Goal: Information Seeking & Learning: Check status

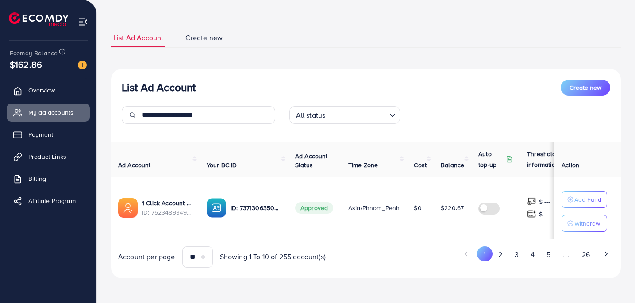
scroll to position [39, 0]
click at [188, 113] on input "**********" at bounding box center [208, 115] width 133 height 18
paste input "text"
type input "**********"
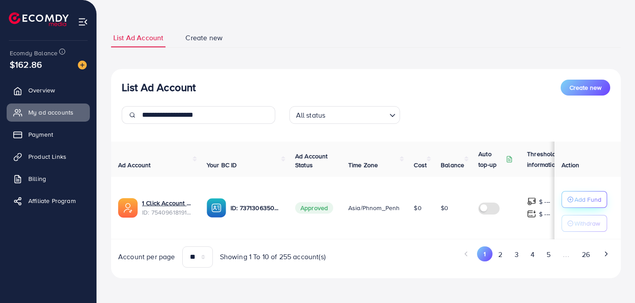
click at [576, 195] on p "Add Fund" at bounding box center [587, 199] width 27 height 11
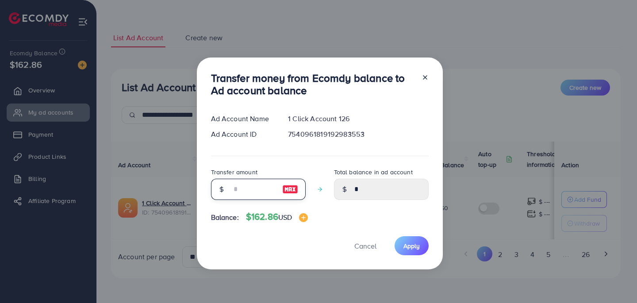
click at [269, 189] on input "number" at bounding box center [253, 189] width 44 height 21
type input "*"
type input "****"
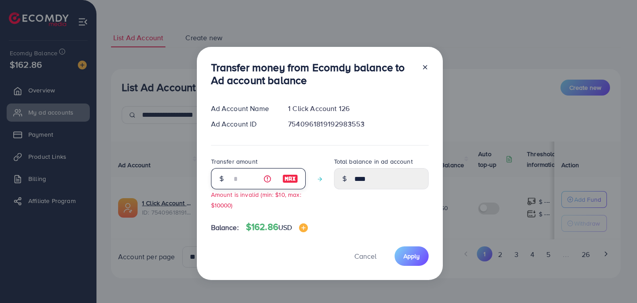
type input "**"
type input "*****"
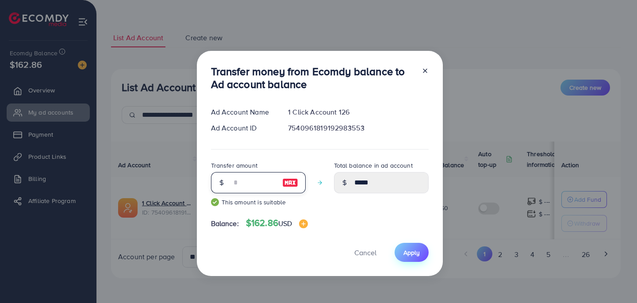
type input "**"
click at [415, 251] on span "Apply" at bounding box center [411, 252] width 16 height 9
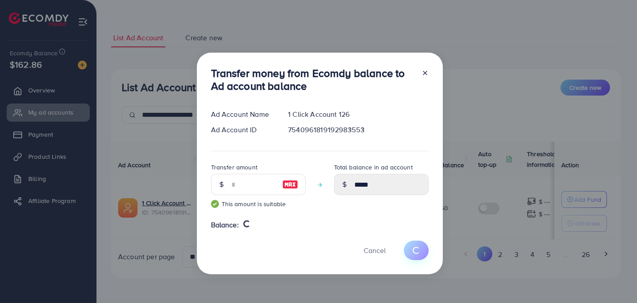
type input "*"
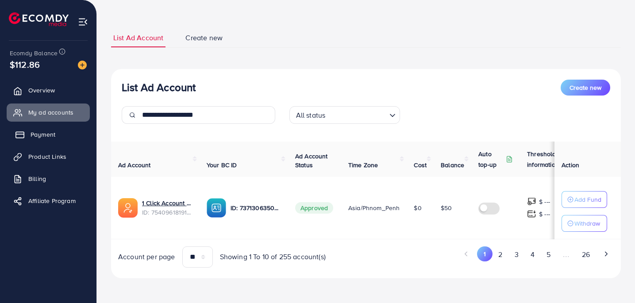
click at [58, 134] on link "Payment" at bounding box center [48, 135] width 83 height 18
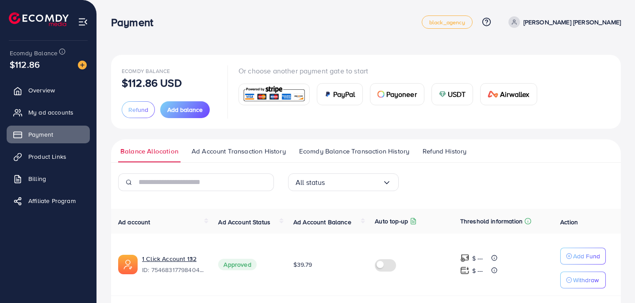
click at [265, 154] on span "Ad Account Transaction History" at bounding box center [238, 151] width 94 height 10
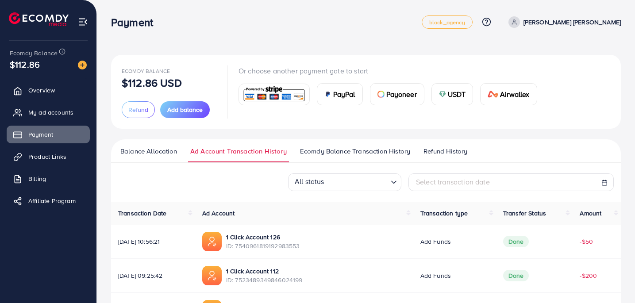
click at [442, 180] on span "Select transaction date" at bounding box center [453, 182] width 74 height 10
select select "*"
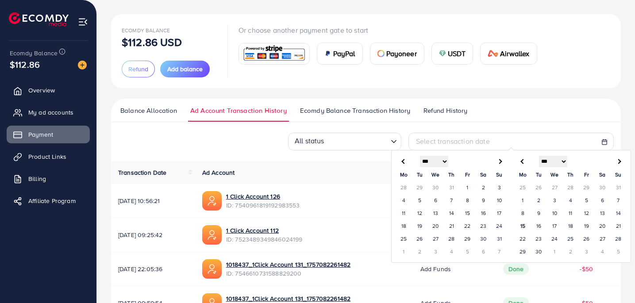
scroll to position [51, 0]
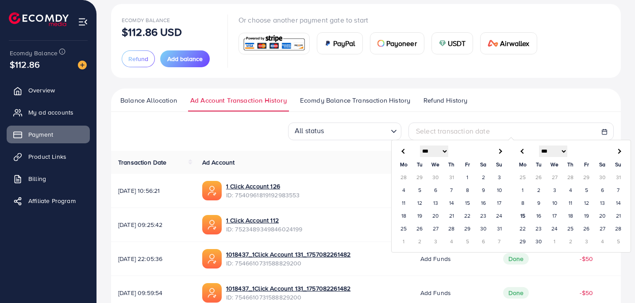
click at [585, 189] on td "5" at bounding box center [586, 190] width 16 height 13
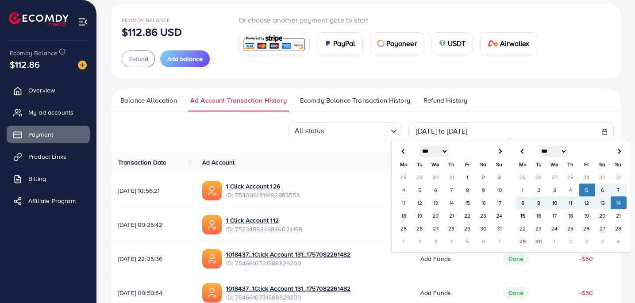
click at [622, 200] on td "14" at bounding box center [618, 202] width 16 height 13
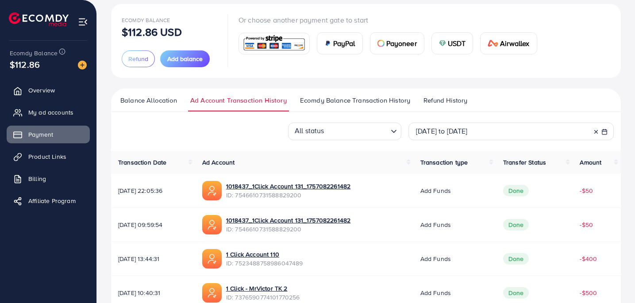
scroll to position [307, 0]
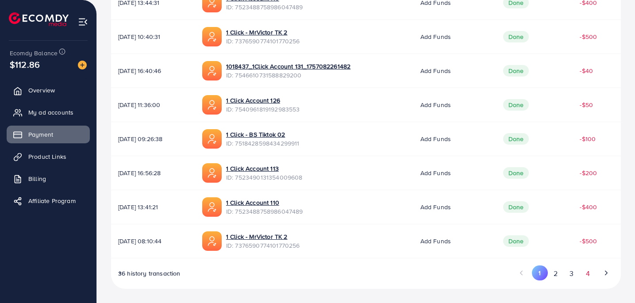
click at [588, 273] on button "4" at bounding box center [587, 273] width 16 height 16
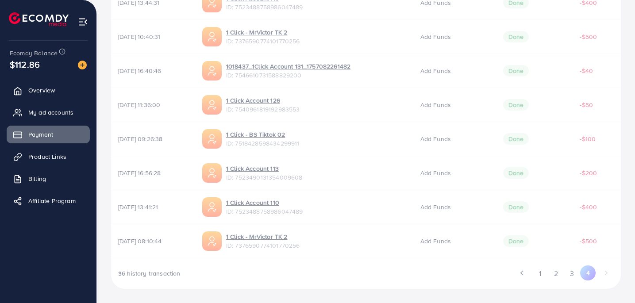
scroll to position [171, 0]
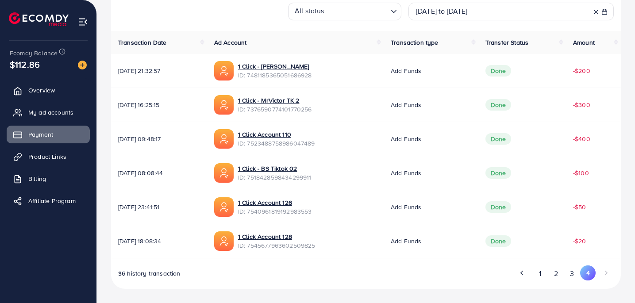
click at [300, 212] on span "ID: 7540961819192983553" at bounding box center [275, 211] width 74 height 9
copy span "7540961819192983553"
click at [298, 180] on span "ID: 7518428598434299911" at bounding box center [274, 177] width 73 height 9
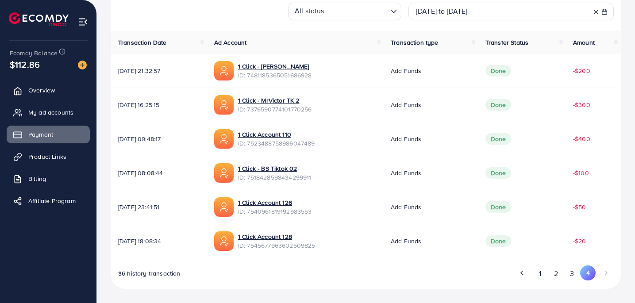
copy span "7518428598434299911"
click at [315, 145] on span "ID: 7523488758986047489" at bounding box center [276, 143] width 77 height 9
copy span "7523488758986047489"
click at [302, 111] on span "ID: 7376590774101770256" at bounding box center [275, 109] width 74 height 9
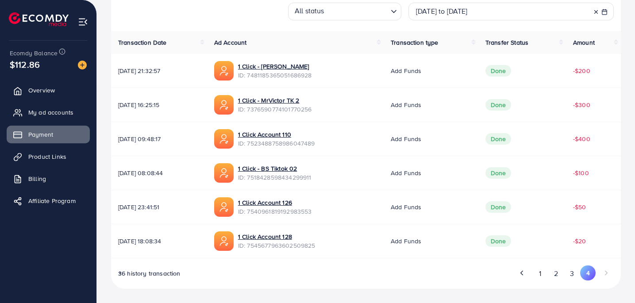
click at [302, 111] on span "ID: 7376590774101770256" at bounding box center [275, 109] width 74 height 9
copy span "7376590774101770256"
click at [307, 75] on span "ID: 7481185365051686928" at bounding box center [275, 75] width 74 height 9
copy span "7481185365051686928"
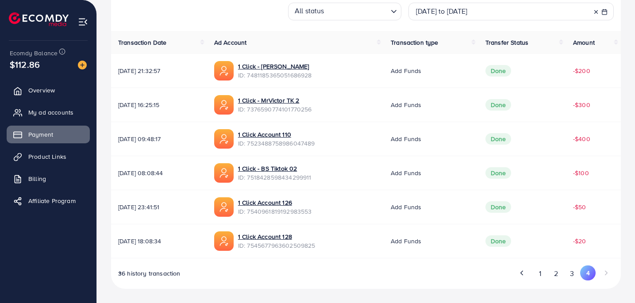
click at [571, 268] on button "3" at bounding box center [572, 273] width 16 height 16
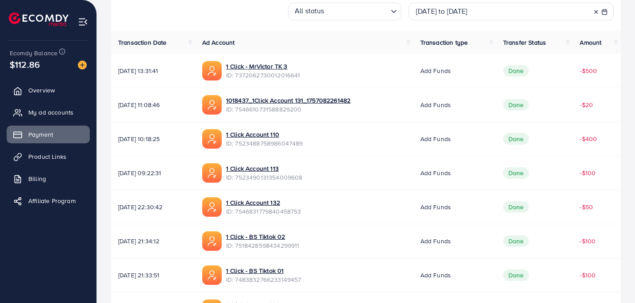
scroll to position [307, 0]
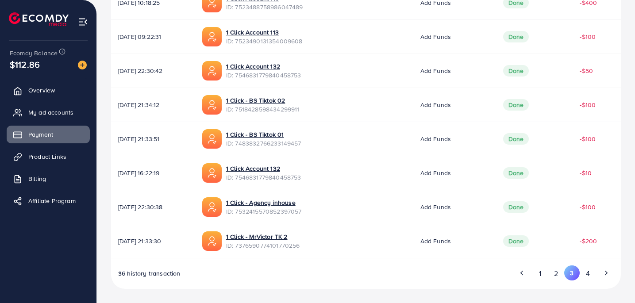
click at [300, 248] on span "ID: 7376590774101770256" at bounding box center [263, 245] width 74 height 9
copy span "7376590774101770256"
click at [302, 214] on span "ID: 7532415570852397057" at bounding box center [264, 211] width 76 height 9
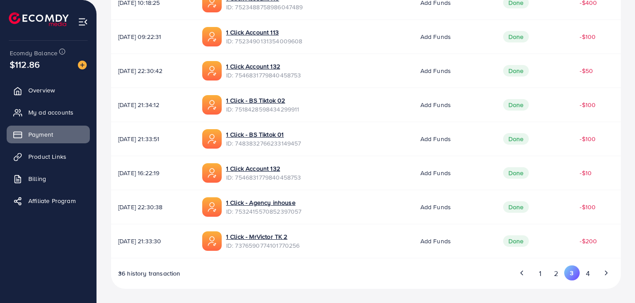
copy span "7532415570852397057"
click at [298, 176] on span "ID: 7546831779840458753" at bounding box center [263, 177] width 75 height 9
copy span "7546831779840458753"
click at [297, 145] on span "ID: 7483832766233149457" at bounding box center [263, 143] width 75 height 9
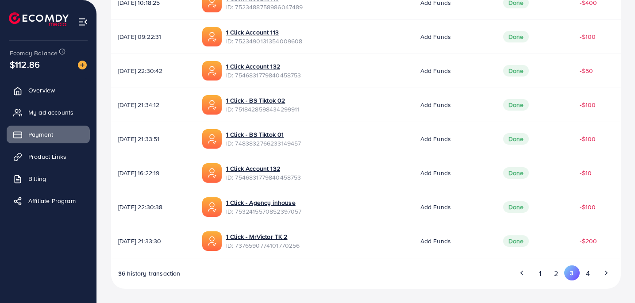
click at [297, 145] on span "ID: 7483832766233149457" at bounding box center [263, 143] width 75 height 9
copy span "7483832766233149457"
click at [299, 108] on span "ID: 7518428598434299911" at bounding box center [262, 109] width 73 height 9
copy span "7518428598434299911"
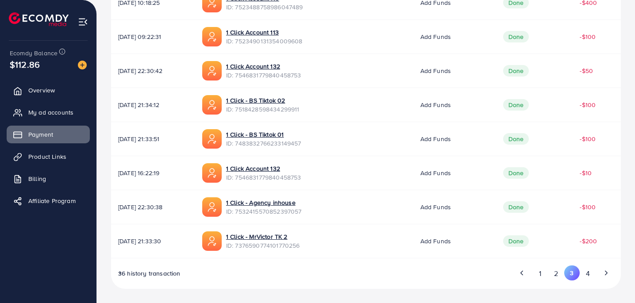
click at [299, 76] on span "ID: 7546831779840458753" at bounding box center [263, 75] width 75 height 9
click at [302, 40] on span "ID: 7523490131354009608" at bounding box center [264, 41] width 77 height 9
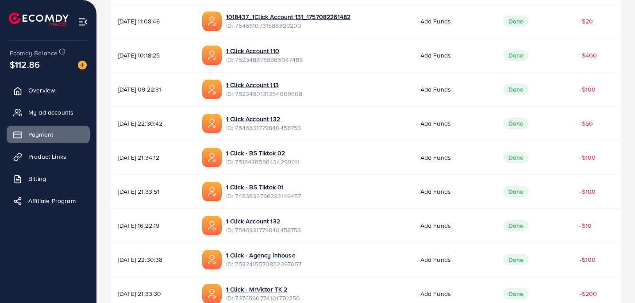
scroll to position [232, 0]
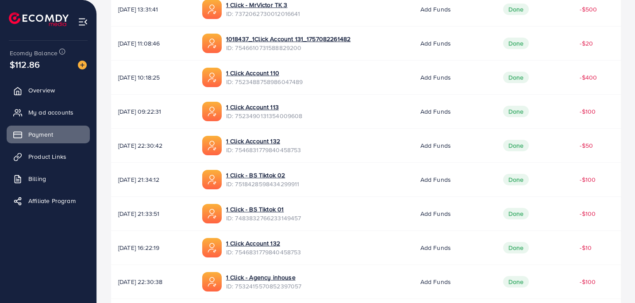
click at [303, 84] on span "ID: 7523488758986047489" at bounding box center [264, 81] width 77 height 9
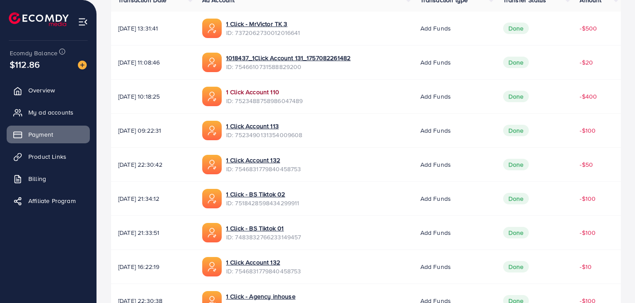
scroll to position [213, 0]
click at [287, 68] on span "ID: 7546610731588829200" at bounding box center [288, 67] width 124 height 9
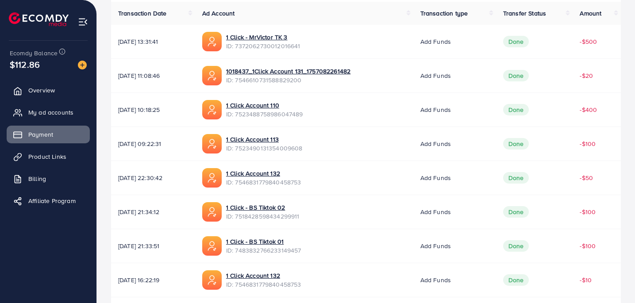
scroll to position [199, 0]
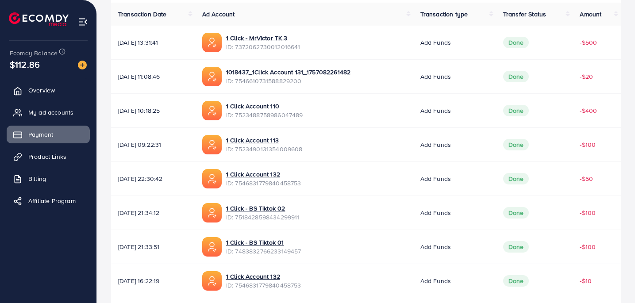
click at [287, 46] on span "ID: 7372062730012016641" at bounding box center [263, 46] width 74 height 9
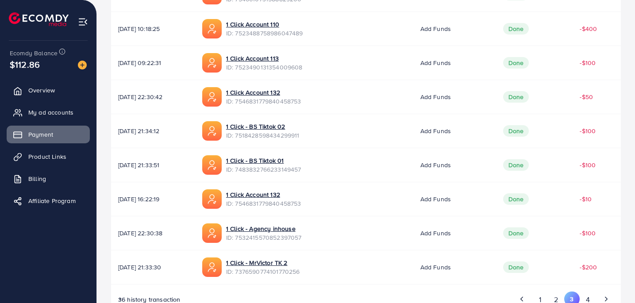
scroll to position [307, 0]
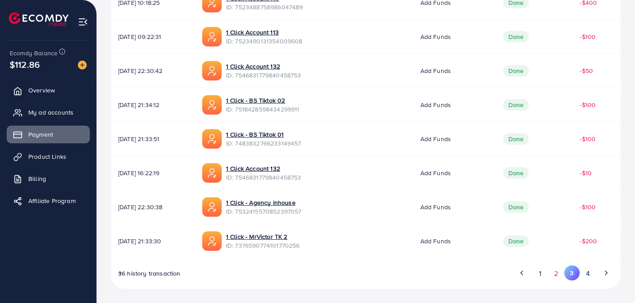
click at [553, 274] on button "2" at bounding box center [556, 273] width 16 height 16
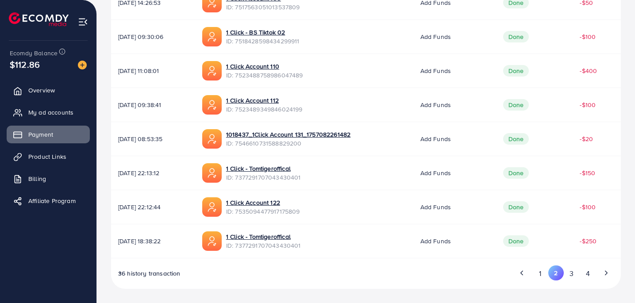
click at [283, 243] on span "ID: 7377291707043430401" at bounding box center [263, 245] width 75 height 9
click at [293, 212] on span "ID: 7535094477917175809" at bounding box center [263, 211] width 74 height 9
click at [301, 176] on span "ID: 7377291707043430401" at bounding box center [263, 177] width 75 height 9
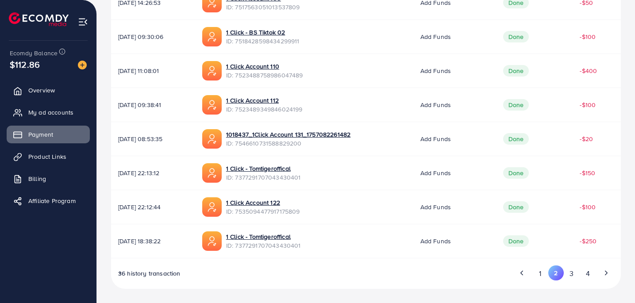
click at [301, 176] on span "ID: 7377291707043430401" at bounding box center [263, 177] width 75 height 9
click at [294, 144] on span "ID: 7546610731588829200" at bounding box center [288, 143] width 124 height 9
click at [295, 107] on span "ID: 7523489349846024199" at bounding box center [264, 109] width 77 height 9
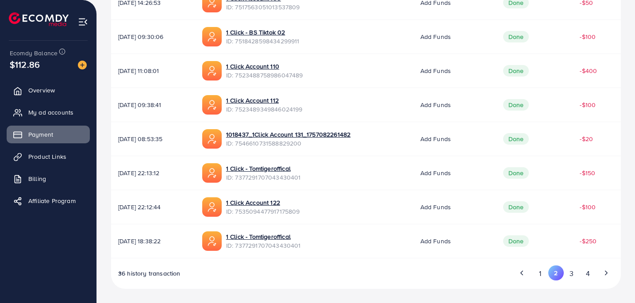
click at [303, 77] on span "ID: 7523488758986047489" at bounding box center [264, 75] width 77 height 9
click at [285, 41] on span "ID: 7518428598434299911" at bounding box center [262, 41] width 73 height 9
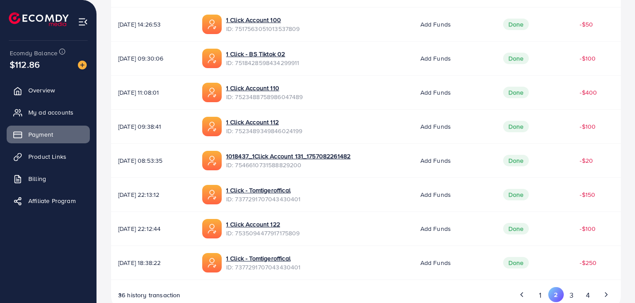
scroll to position [257, 0]
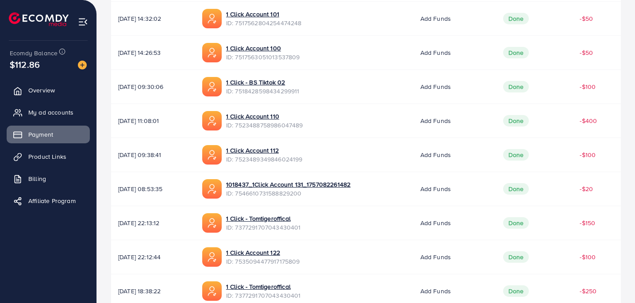
click at [298, 54] on span "ID: 7517563051013537809" at bounding box center [263, 57] width 74 height 9
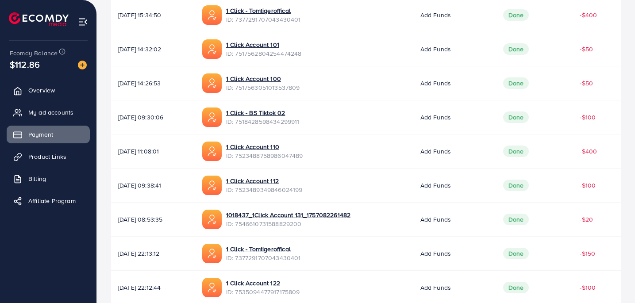
scroll to position [215, 0]
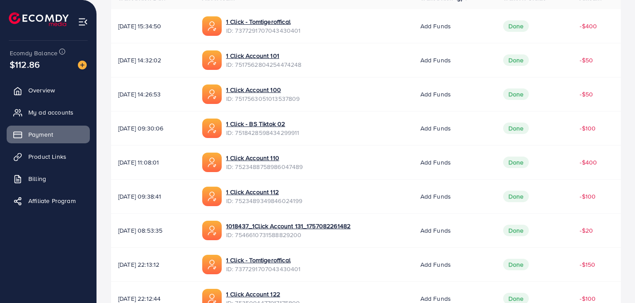
click at [302, 65] on span "ID: 7517562804254474248" at bounding box center [264, 64] width 76 height 9
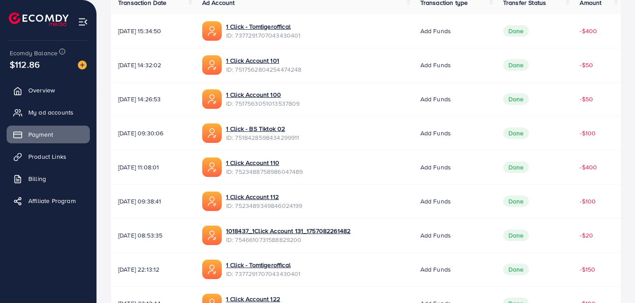
scroll to position [187, 0]
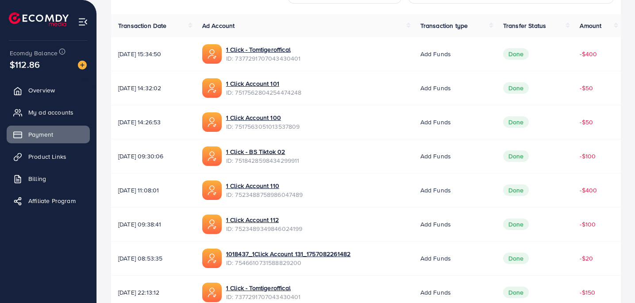
click at [291, 58] on span "ID: 7377291707043430401" at bounding box center [263, 58] width 75 height 9
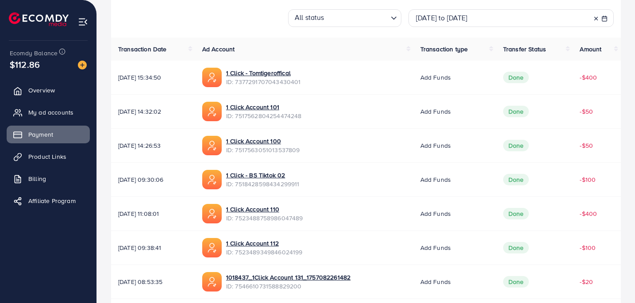
scroll to position [307, 0]
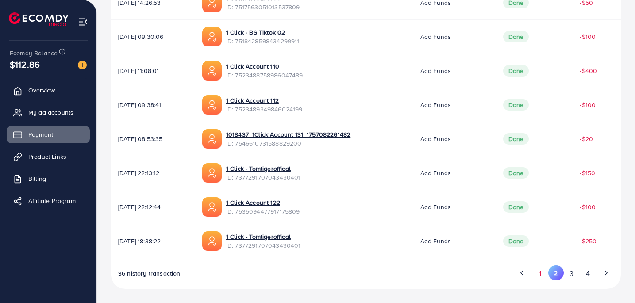
click at [541, 274] on button "1" at bounding box center [539, 273] width 15 height 16
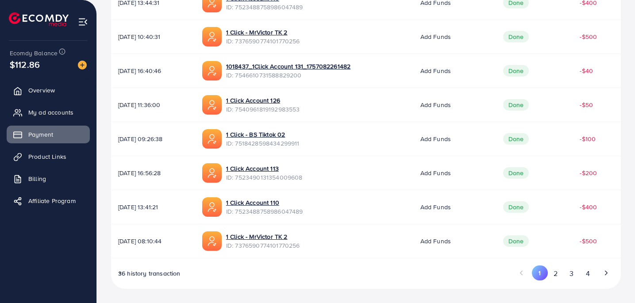
click at [287, 247] on span "ID: 7376590774101770256" at bounding box center [263, 245] width 74 height 9
click at [285, 212] on span "ID: 7523488758986047489" at bounding box center [264, 211] width 77 height 9
click at [284, 177] on span "ID: 7523490131354009608" at bounding box center [264, 177] width 77 height 9
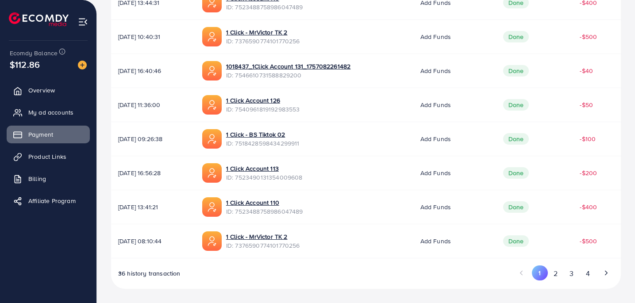
click at [284, 177] on span "ID: 7523490131354009608" at bounding box center [264, 177] width 77 height 9
click at [299, 146] on span "ID: 7518428598434299911" at bounding box center [262, 143] width 73 height 9
click at [288, 111] on span "ID: 7540961819192983553" at bounding box center [263, 109] width 74 height 9
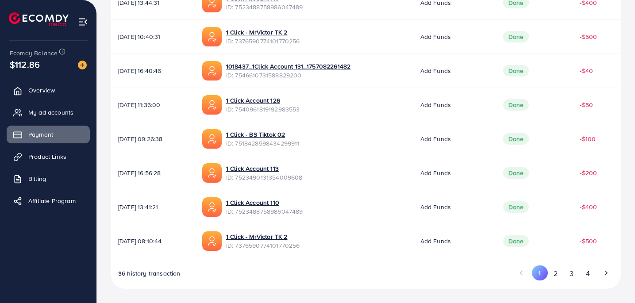
click at [292, 75] on span "ID: 7546610731588829200" at bounding box center [288, 75] width 124 height 9
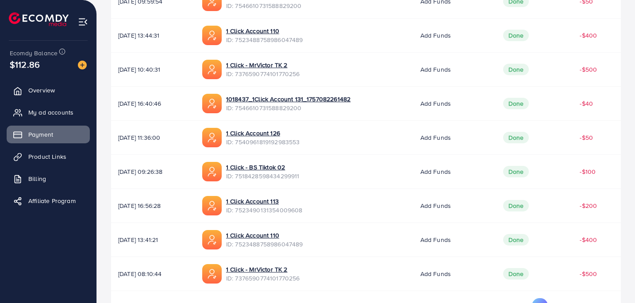
scroll to position [272, 0]
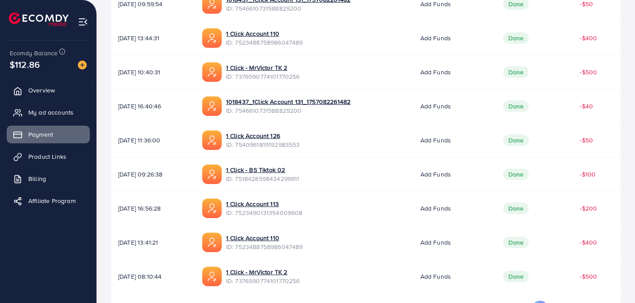
click at [274, 75] on span "ID: 7376590774101770256" at bounding box center [263, 76] width 74 height 9
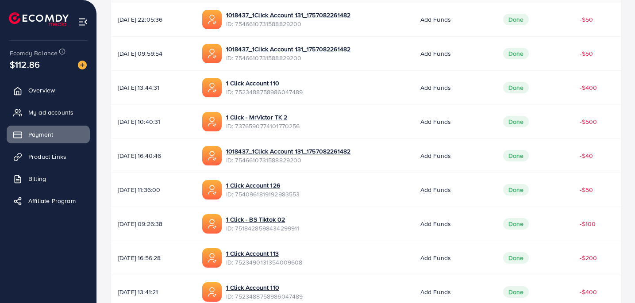
scroll to position [219, 0]
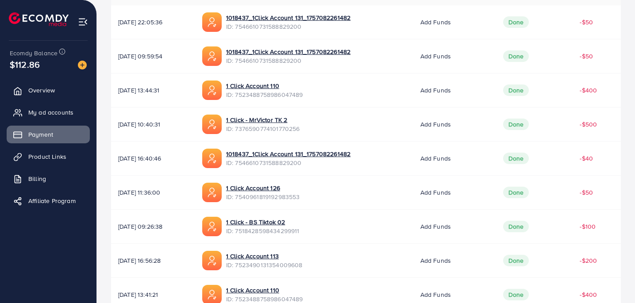
click at [290, 96] on span "ID: 7523488758986047489" at bounding box center [264, 94] width 77 height 9
click at [297, 60] on span "ID: 7546610731588829200" at bounding box center [288, 60] width 124 height 9
click at [277, 65] on div "1018437_1Click Account 131_1757082261482 ID: 7546610731588829200" at bounding box center [304, 55] width 204 height 19
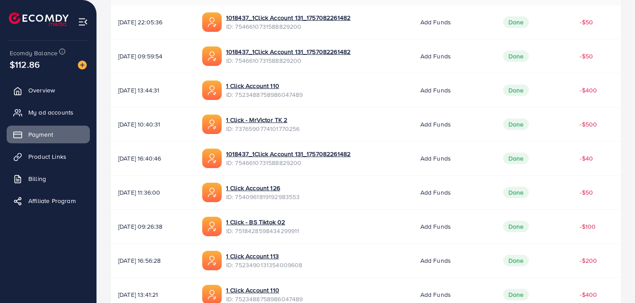
click at [279, 62] on span "ID: 7546610731588829200" at bounding box center [288, 60] width 124 height 9
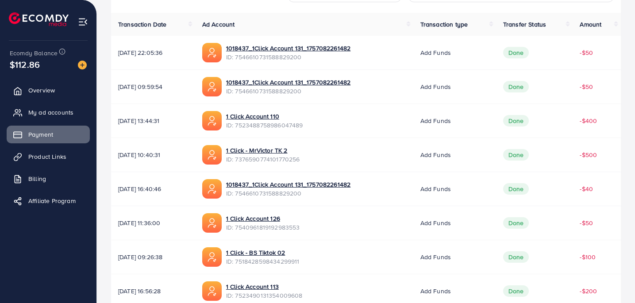
click at [281, 57] on span "ID: 7546610731588829200" at bounding box center [288, 57] width 124 height 9
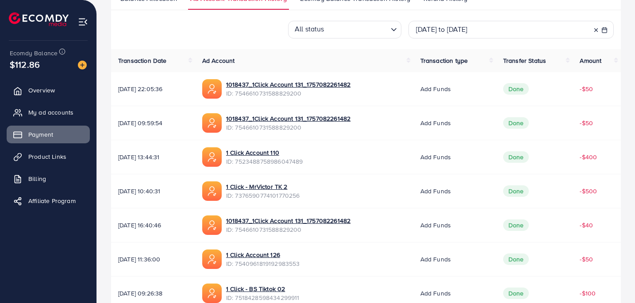
scroll to position [307, 0]
